Goal: Check status

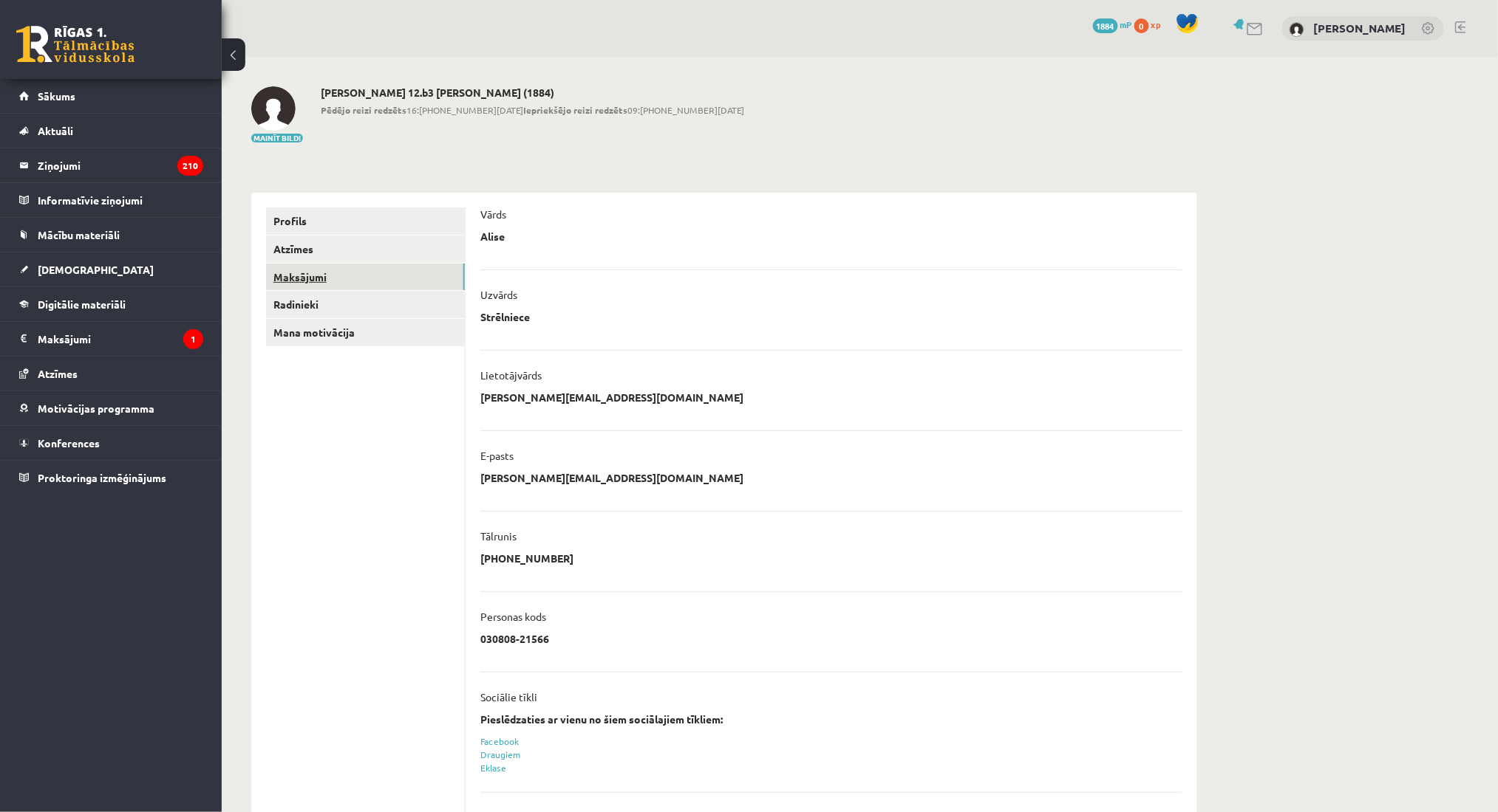
click at [293, 279] on link "Maksājumi" at bounding box center [365, 278] width 199 height 27
